Goal: Information Seeking & Learning: Find specific fact

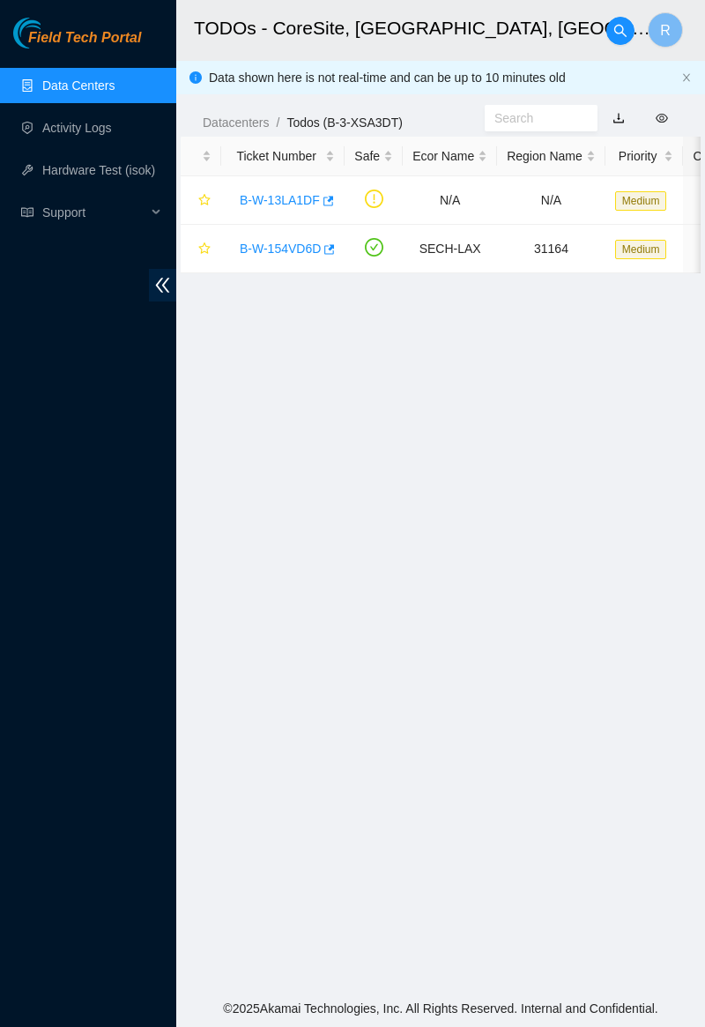
scroll to position [87, 0]
click at [65, 78] on link "Data Centers" at bounding box center [78, 85] width 72 height 14
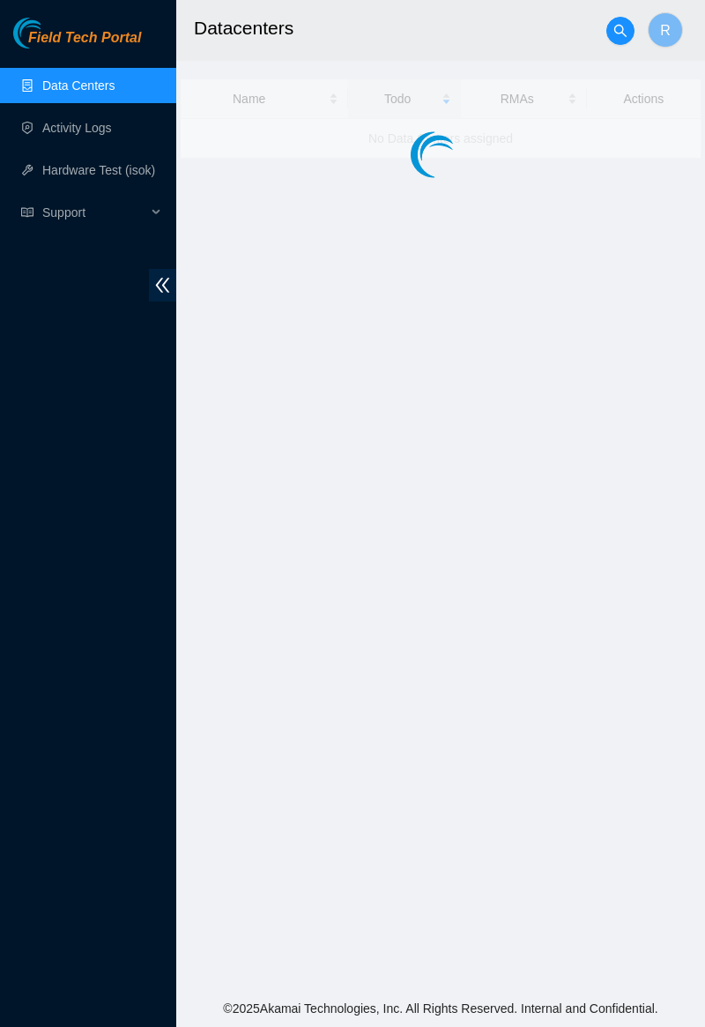
click at [48, 83] on link "Data Centers" at bounding box center [78, 85] width 72 height 14
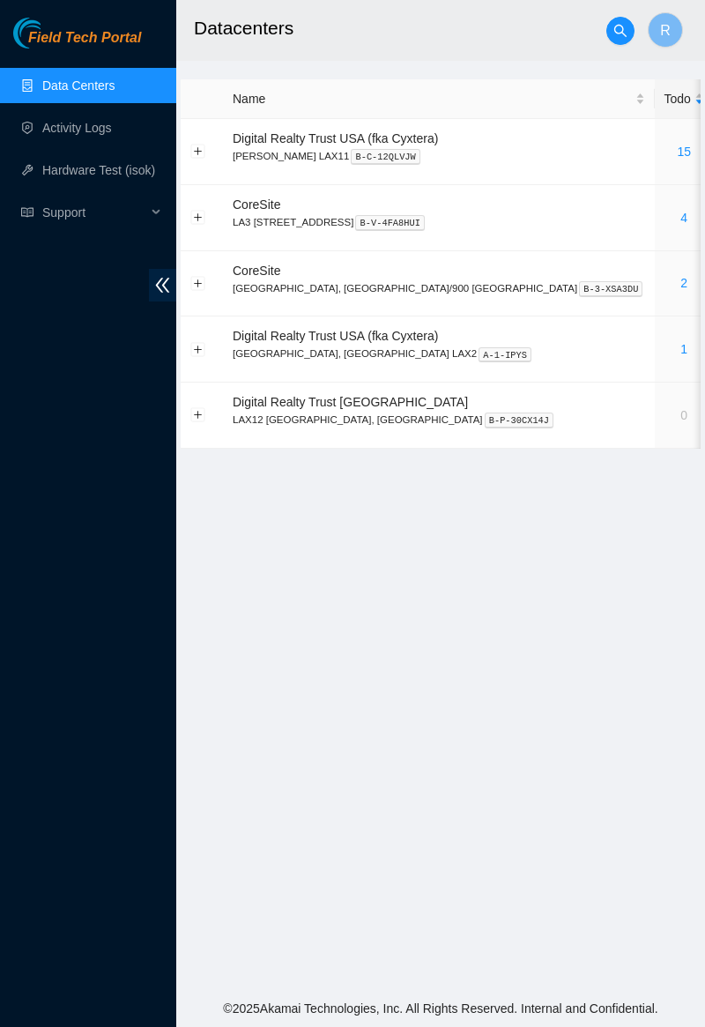
click at [680, 217] on link "4" at bounding box center [683, 218] width 7 height 14
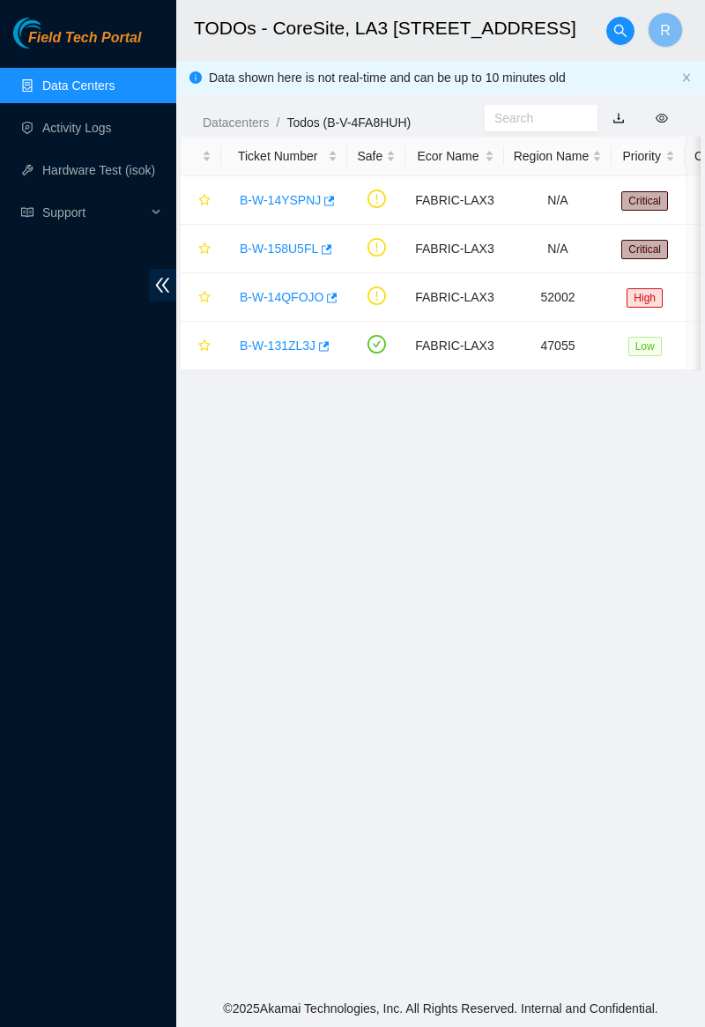
click at [297, 290] on link "B-W-14QFOJO" at bounding box center [282, 297] width 84 height 14
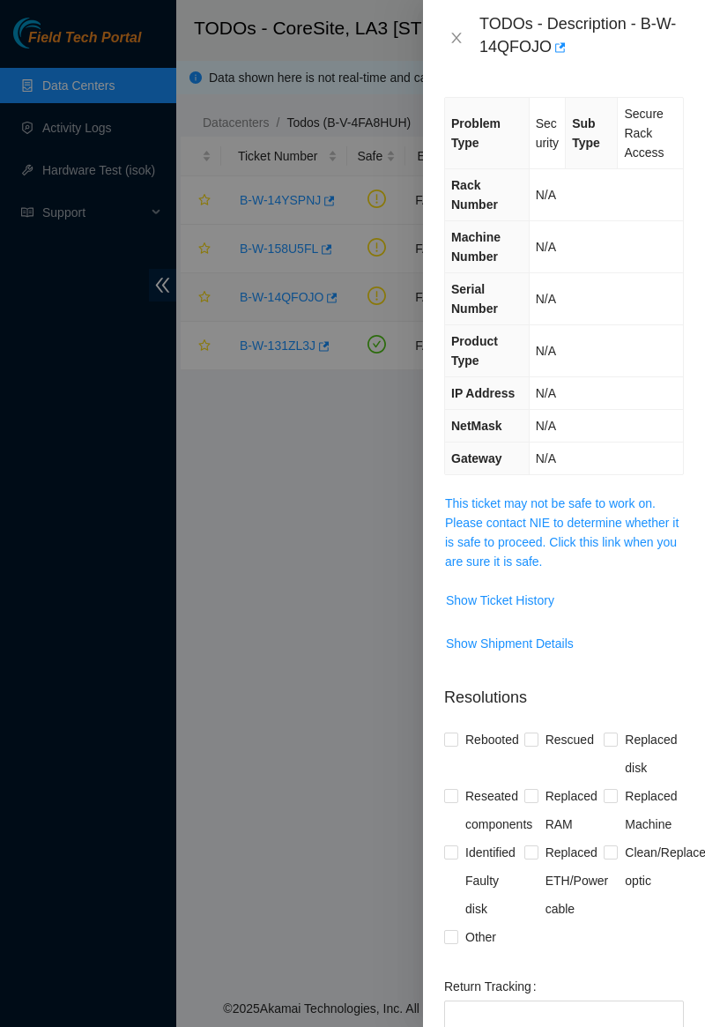
click at [586, 501] on link "This ticket may not be safe to work on. Please contact NIE to determine whether…" at bounding box center [562, 532] width 234 height 72
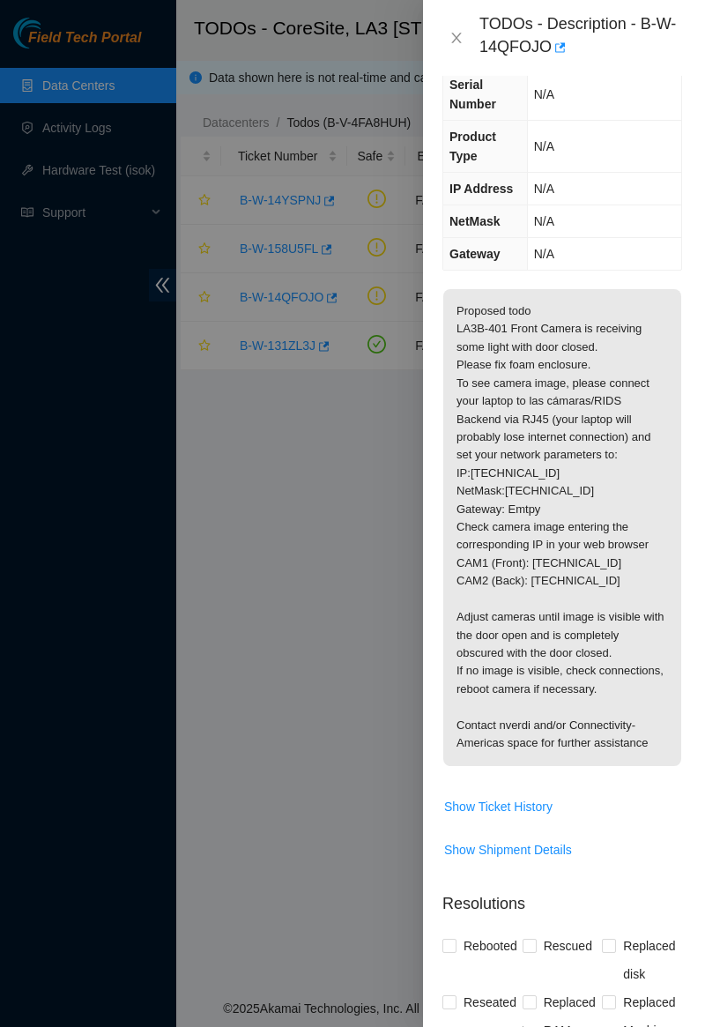
scroll to position [207, 2]
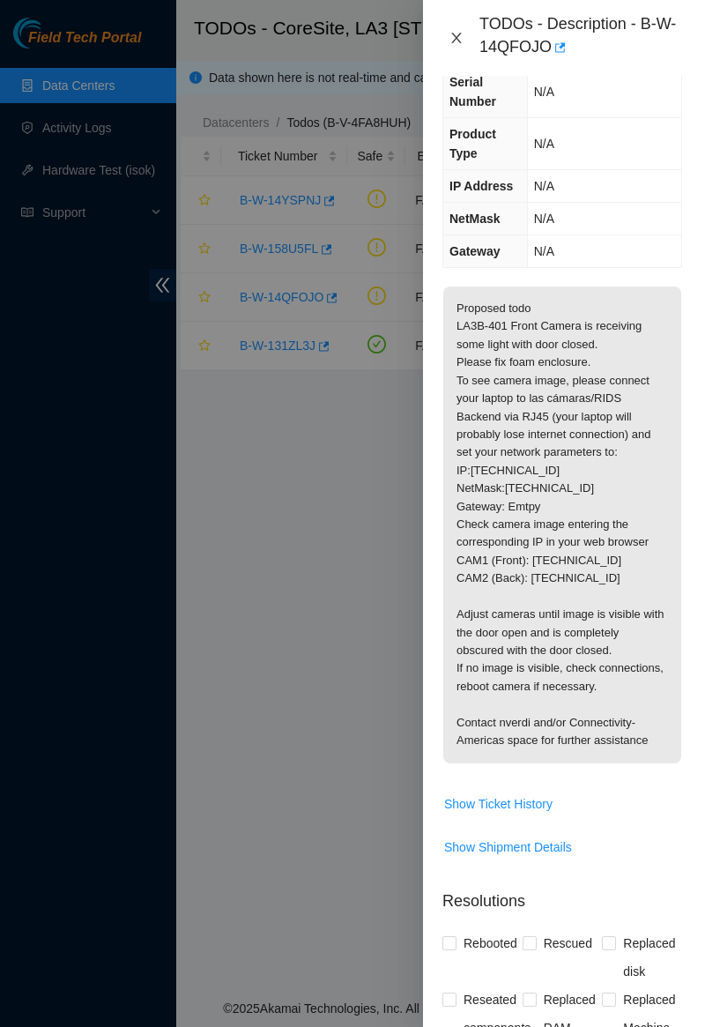
click at [451, 37] on icon "close" at bounding box center [456, 38] width 14 height 14
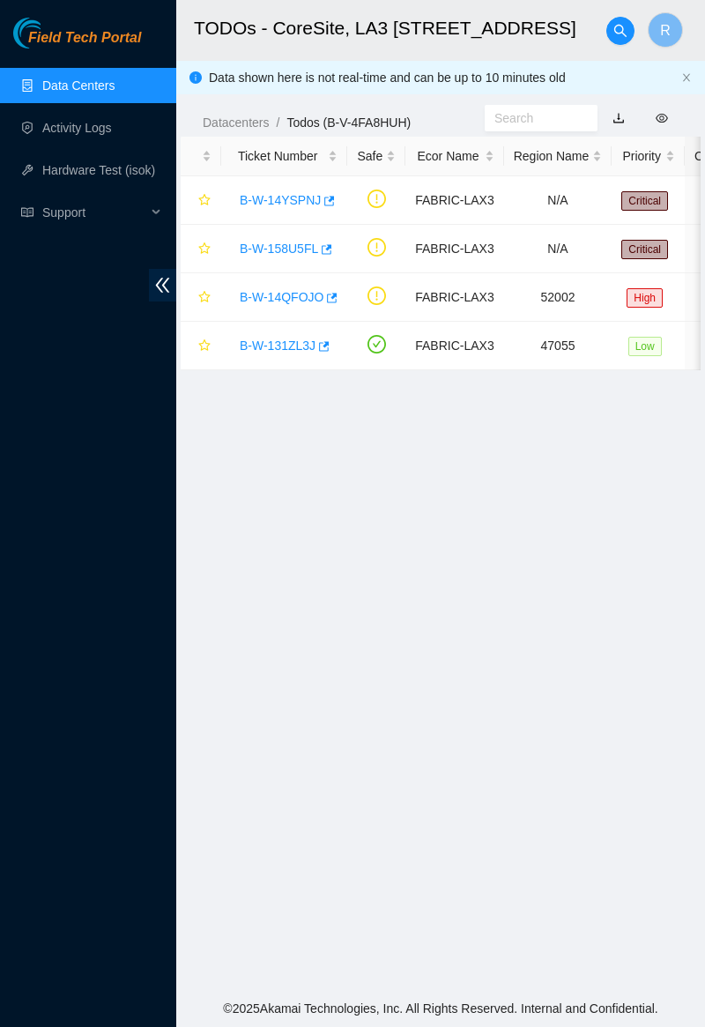
scroll to position [87, 2]
click at [49, 78] on link "Data Centers" at bounding box center [78, 85] width 72 height 14
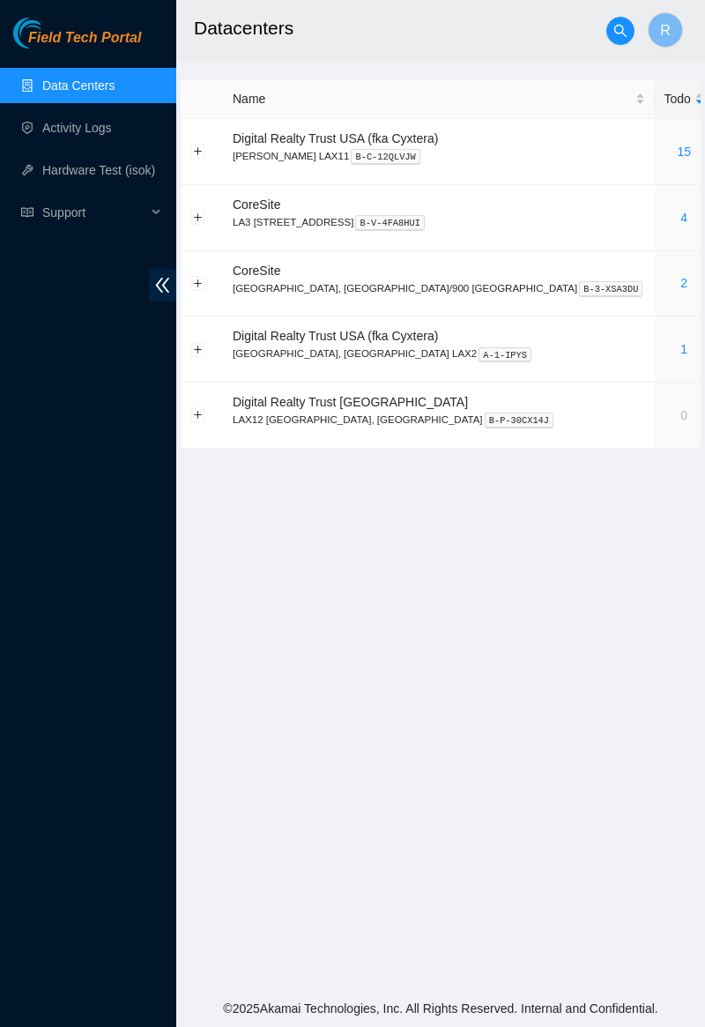
click at [680, 277] on link "2" at bounding box center [683, 283] width 7 height 14
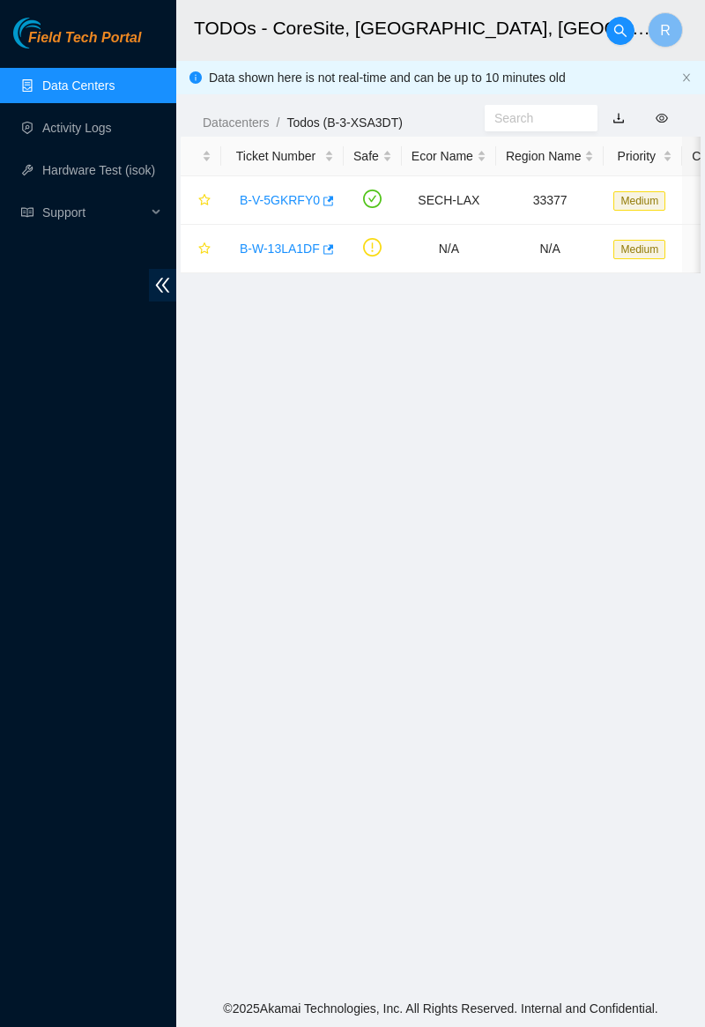
click at [243, 193] on link "B-V-5GKRFY0" at bounding box center [280, 200] width 80 height 14
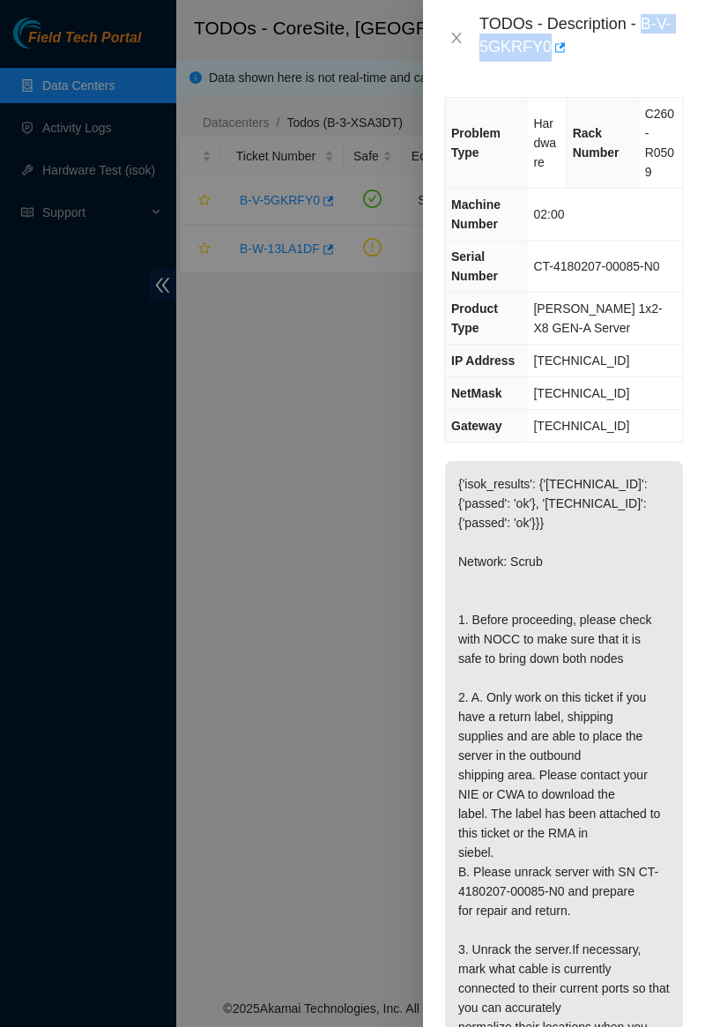
copy div "B-V-5GKRFY0"
